Goal: Transaction & Acquisition: Download file/media

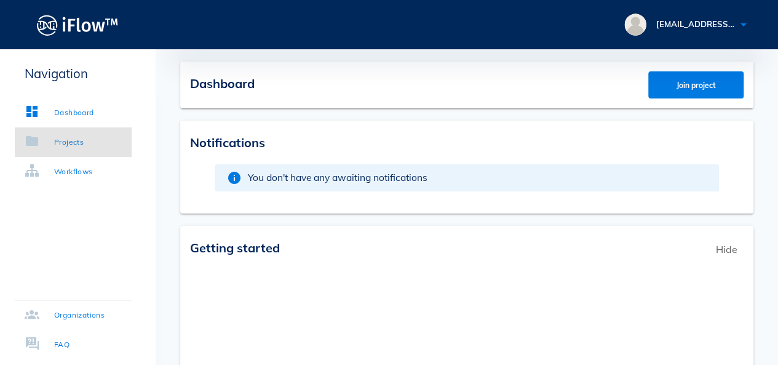
click at [73, 143] on div "Projects" at bounding box center [69, 142] width 30 height 12
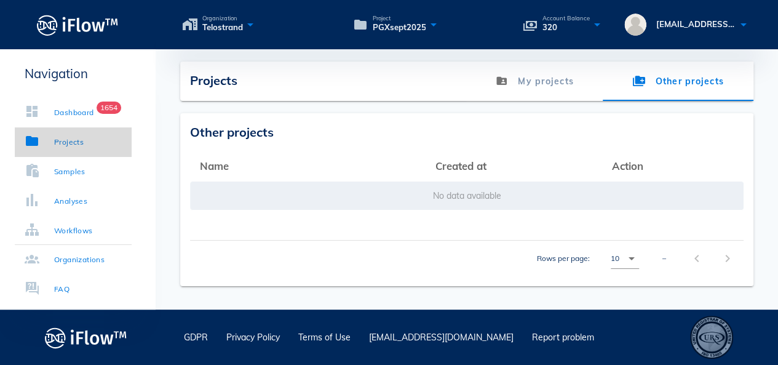
click at [103, 141] on link "Projects" at bounding box center [73, 142] width 117 height 30
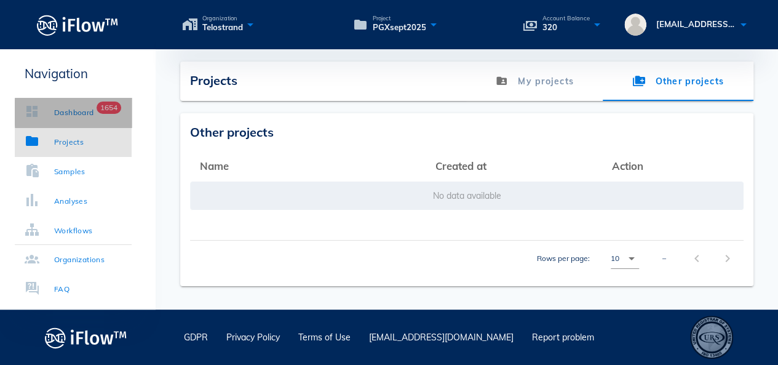
click at [94, 116] on div "Dashboard" at bounding box center [74, 112] width 40 height 12
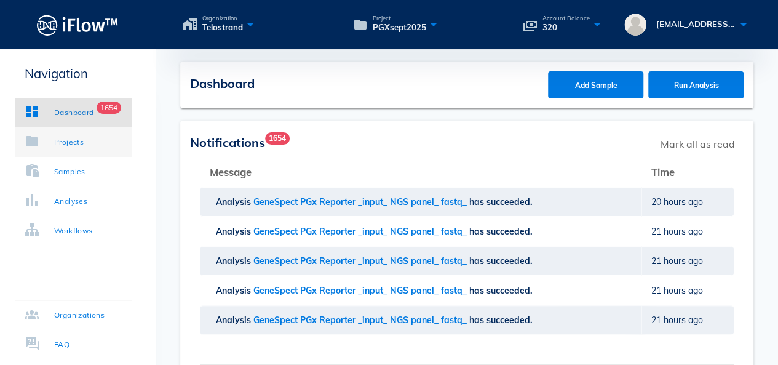
click at [89, 143] on link "Projects" at bounding box center [73, 142] width 117 height 30
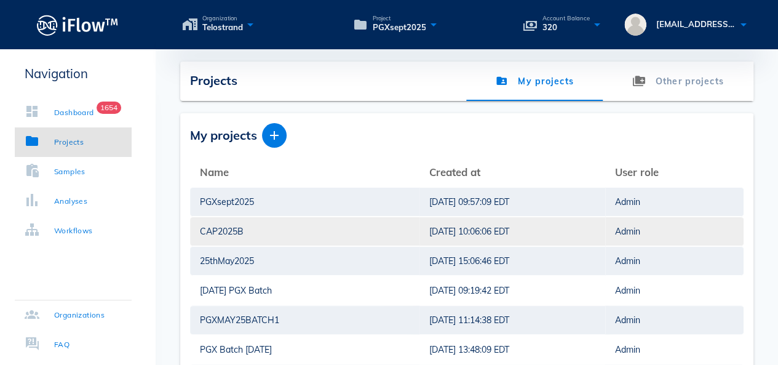
click at [221, 229] on div "CAP2025B" at bounding box center [305, 231] width 210 height 28
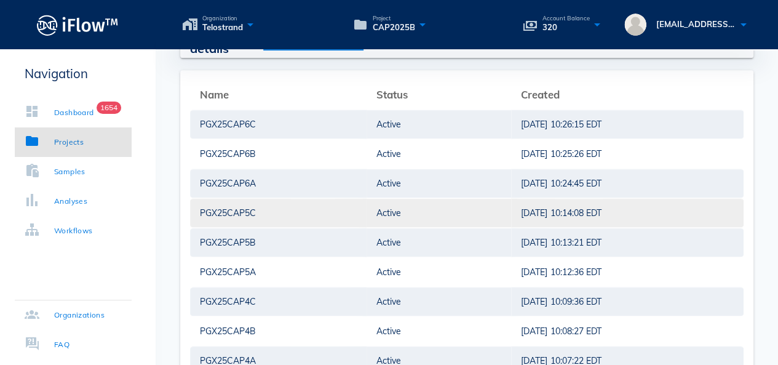
scroll to position [307, 0]
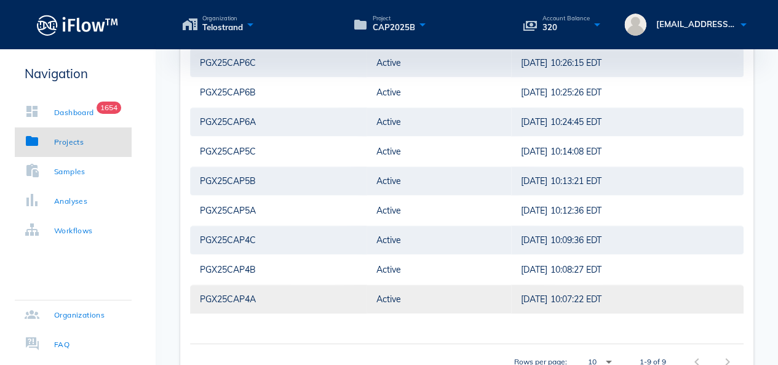
click at [251, 301] on div "PGX25CAP4A" at bounding box center [278, 299] width 157 height 28
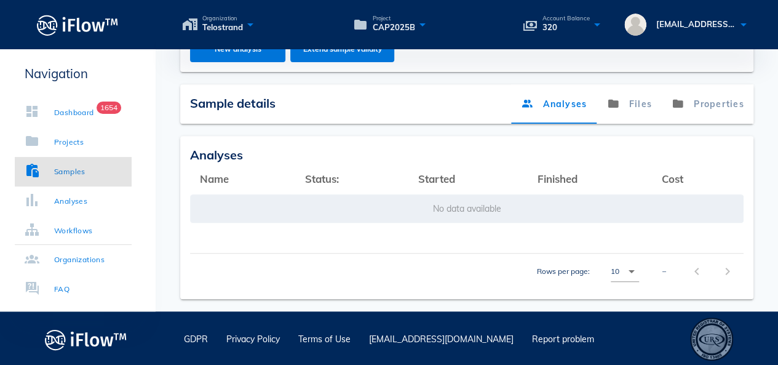
scroll to position [234, 0]
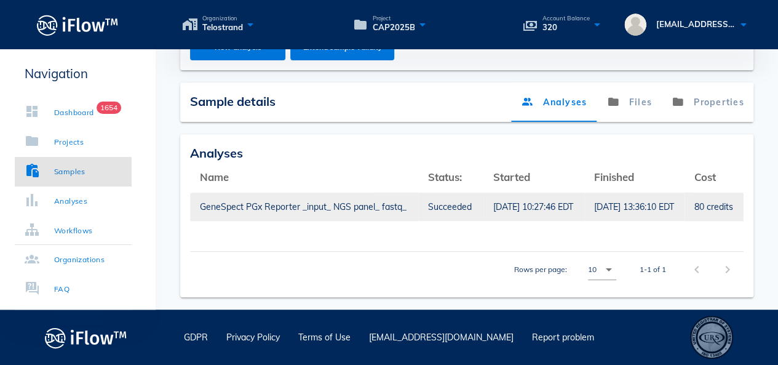
click at [358, 201] on div "GeneSpect PGx Reporter _input_ NGS panel_ fastq_" at bounding box center [304, 206] width 208 height 28
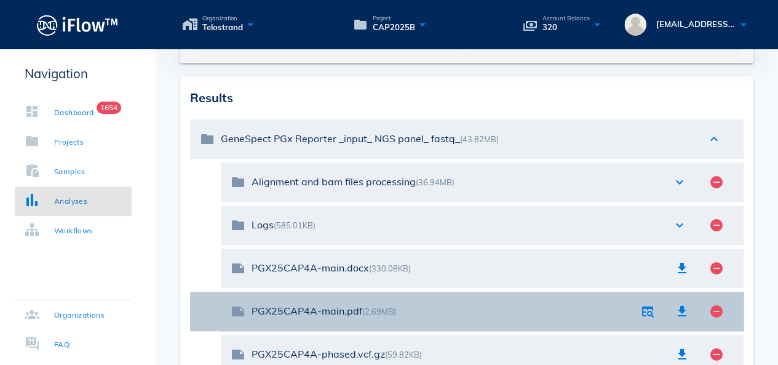
scroll to position [277, 0]
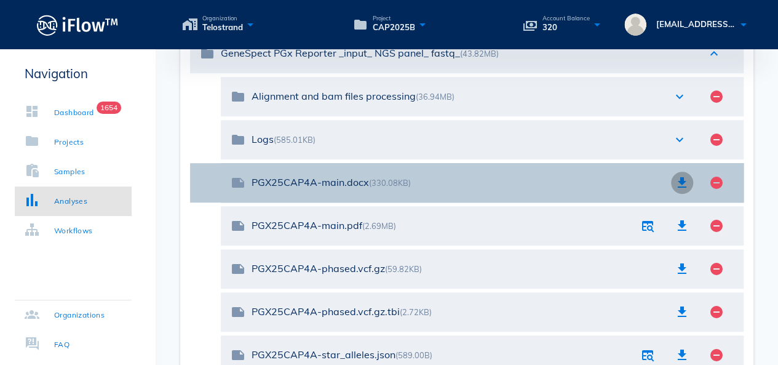
click at [677, 185] on icon "button" at bounding box center [681, 182] width 15 height 15
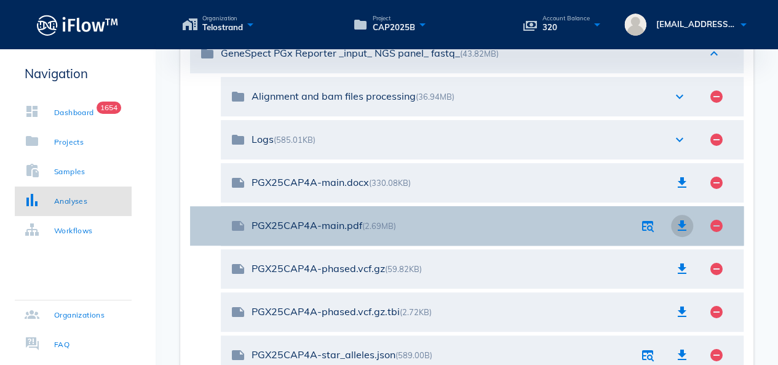
click at [679, 222] on icon "button" at bounding box center [681, 225] width 15 height 15
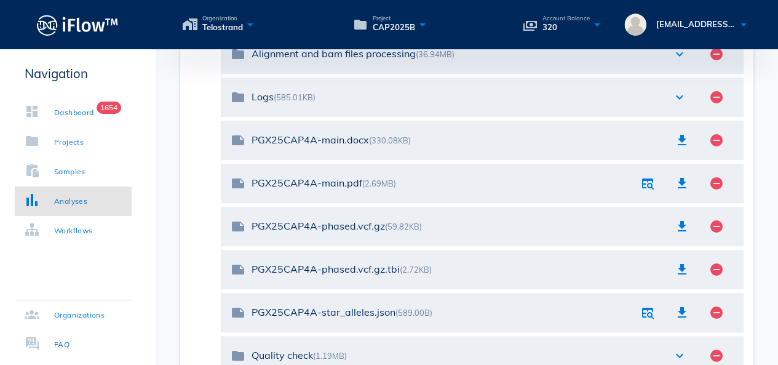
scroll to position [338, 0]
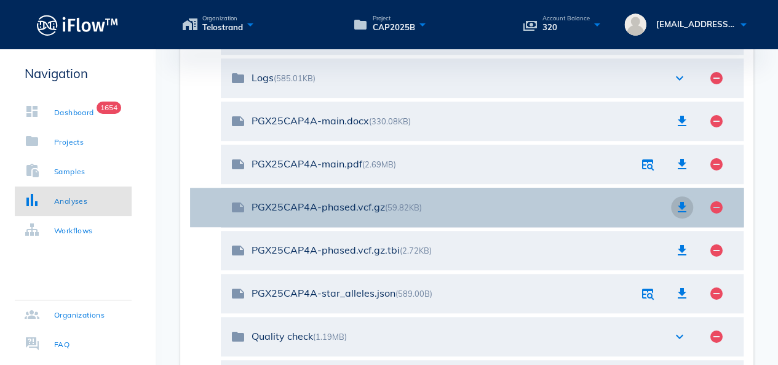
click at [684, 208] on icon "button" at bounding box center [681, 207] width 15 height 15
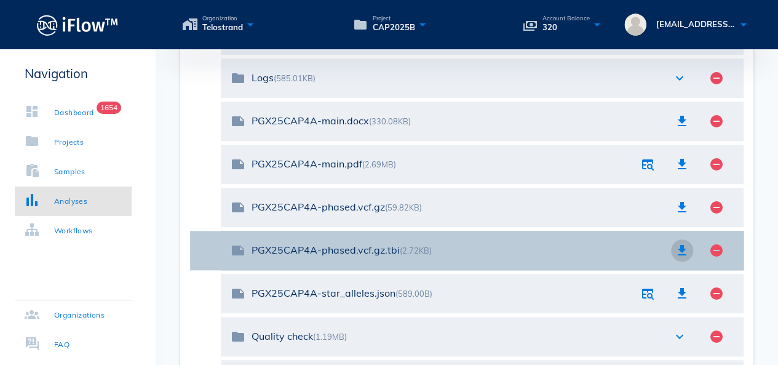
click at [681, 243] on icon "button" at bounding box center [681, 250] width 15 height 15
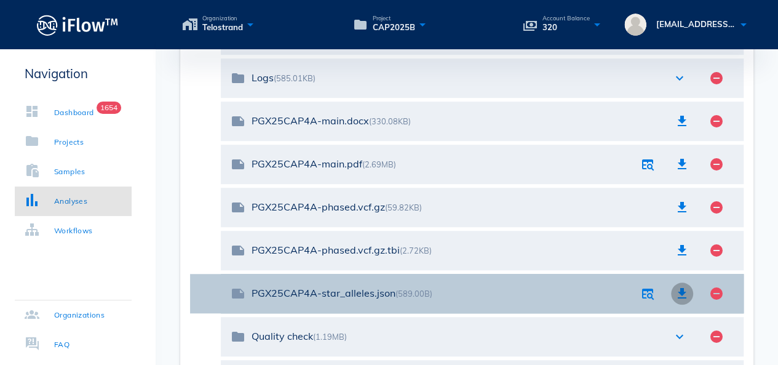
click at [681, 292] on icon "button" at bounding box center [681, 293] width 15 height 15
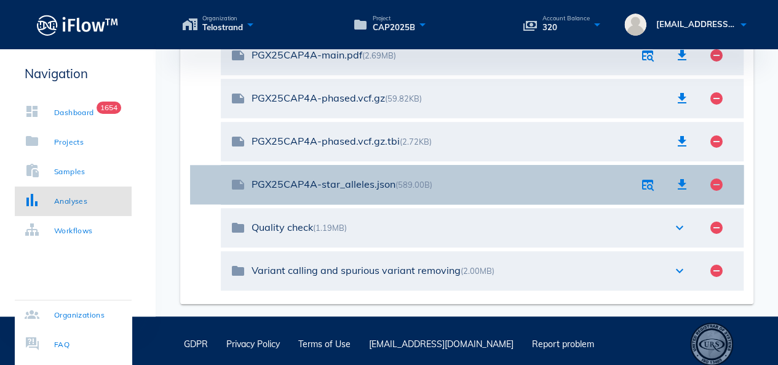
scroll to position [452, 0]
